Goal: Task Accomplishment & Management: Manage account settings

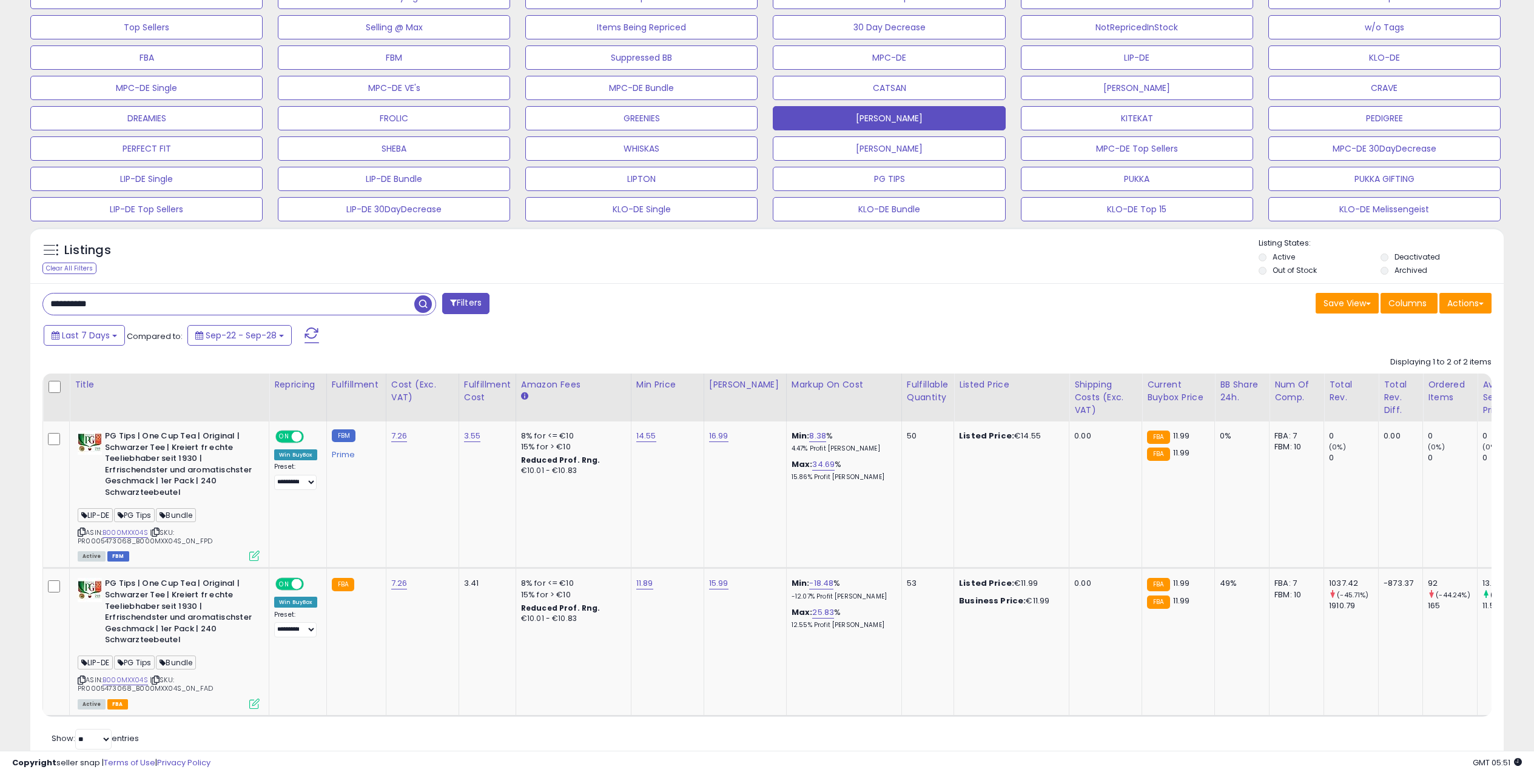
scroll to position [249, 856]
